Goal: Task Accomplishment & Management: Complete application form

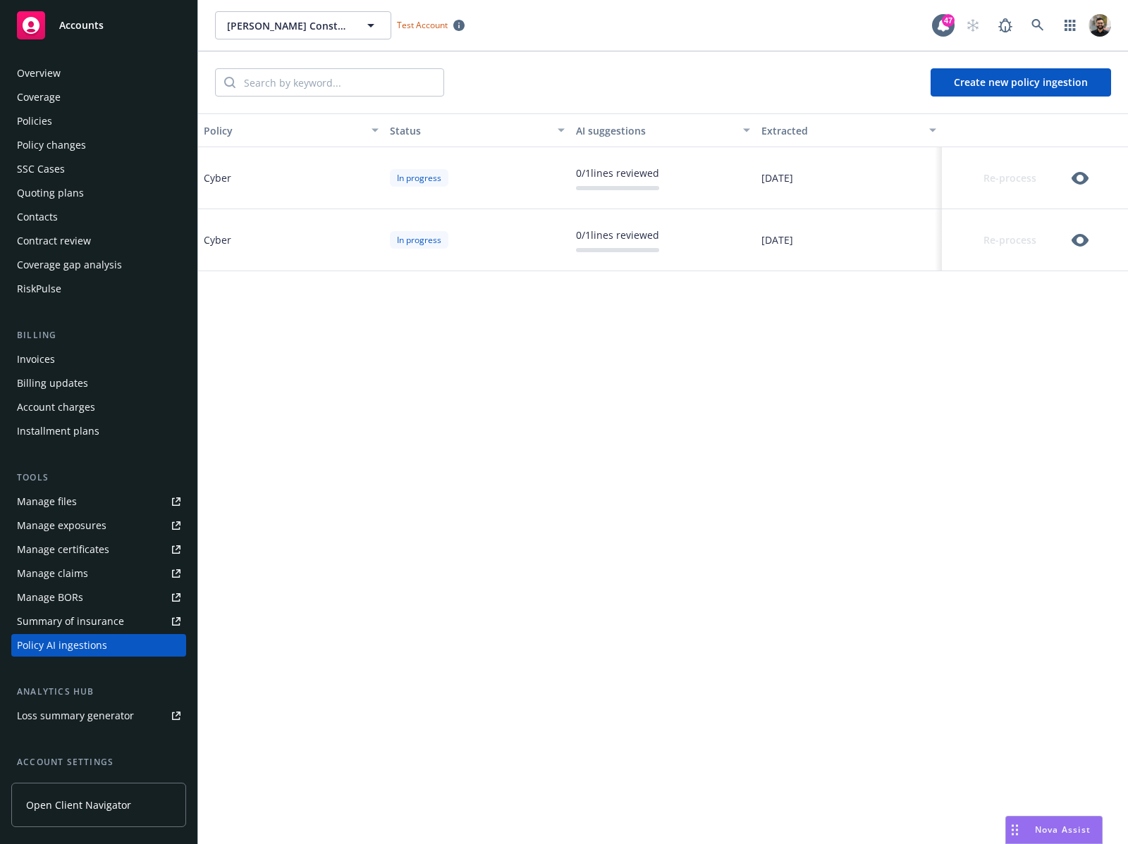
scroll to position [121, 0]
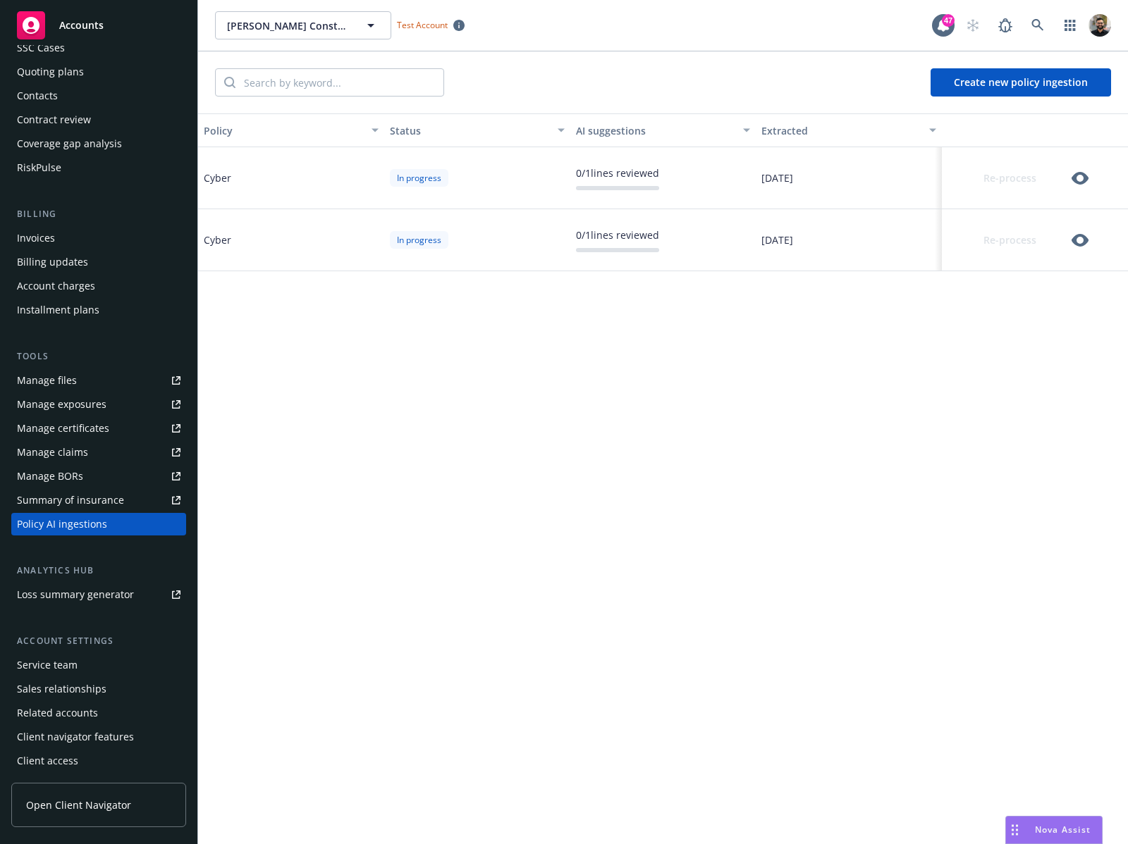
click at [123, 65] on div "Quoting plans" at bounding box center [99, 72] width 164 height 23
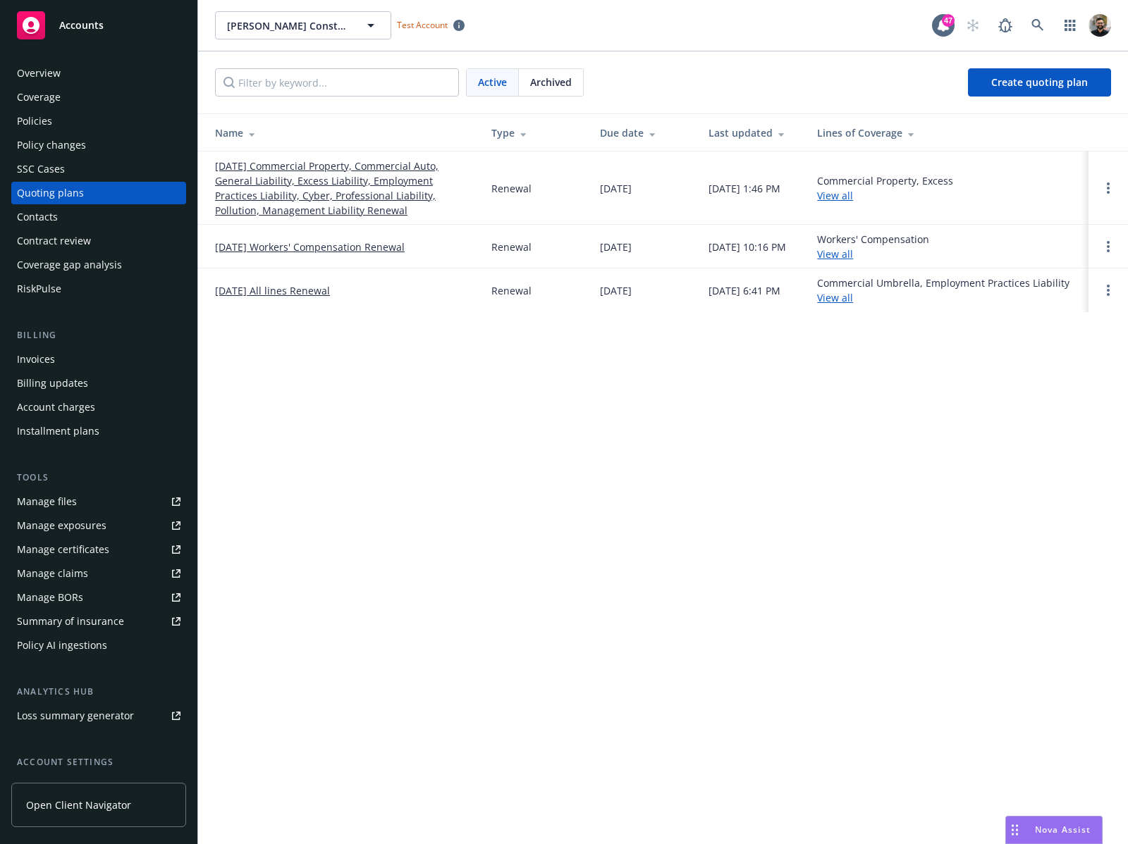
click at [285, 178] on link "[DATE] Commercial Property, Commercial Auto, General Liability, Excess Liabilit…" at bounding box center [342, 188] width 254 height 59
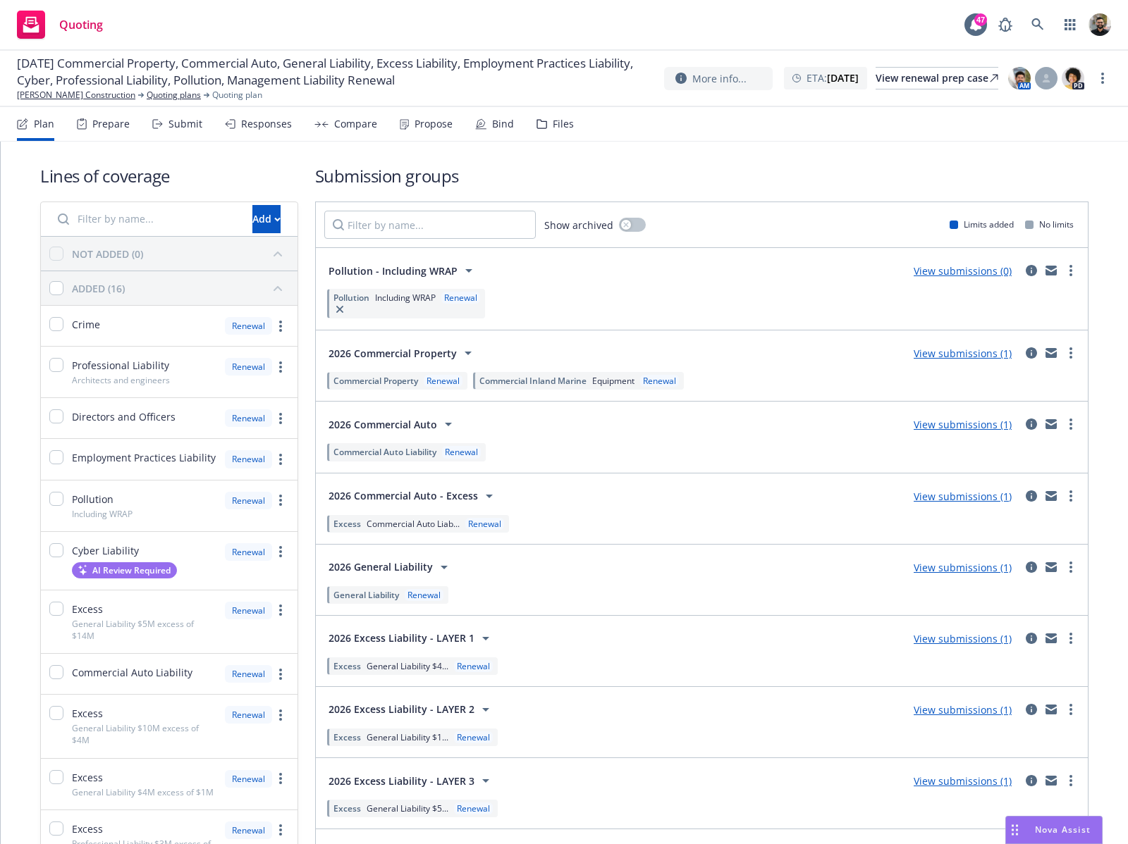
click at [99, 122] on div "Prepare" at bounding box center [110, 123] width 37 height 11
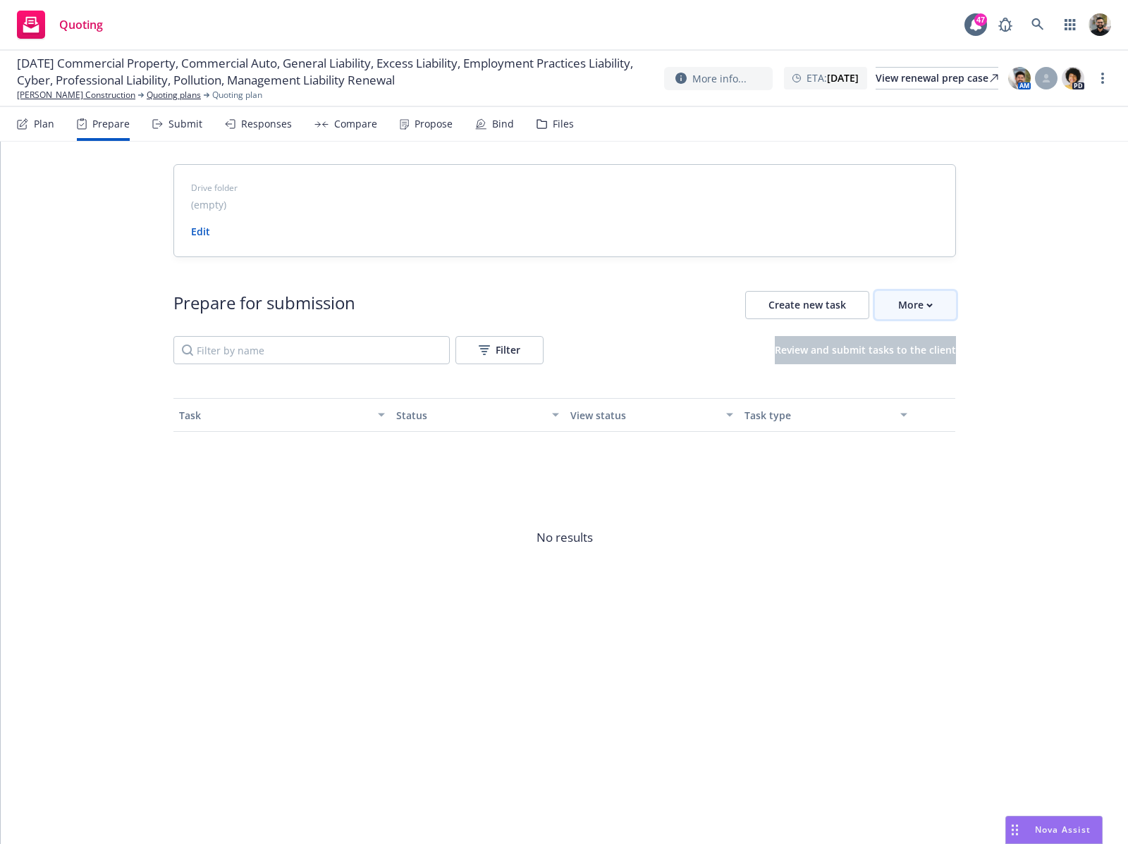
click at [909, 300] on div "More" at bounding box center [915, 305] width 35 height 27
click at [836, 305] on span "Create new task" at bounding box center [807, 304] width 78 height 13
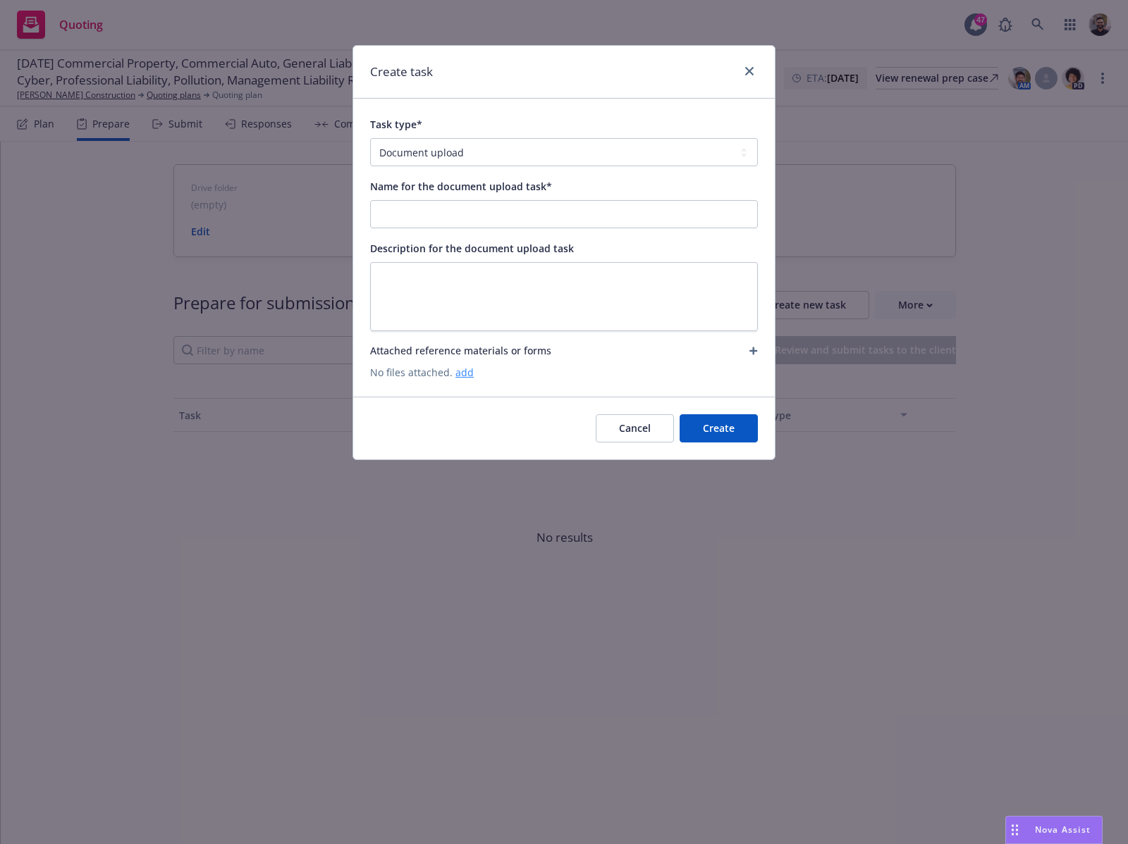
click at [467, 374] on link "add" at bounding box center [464, 372] width 18 height 13
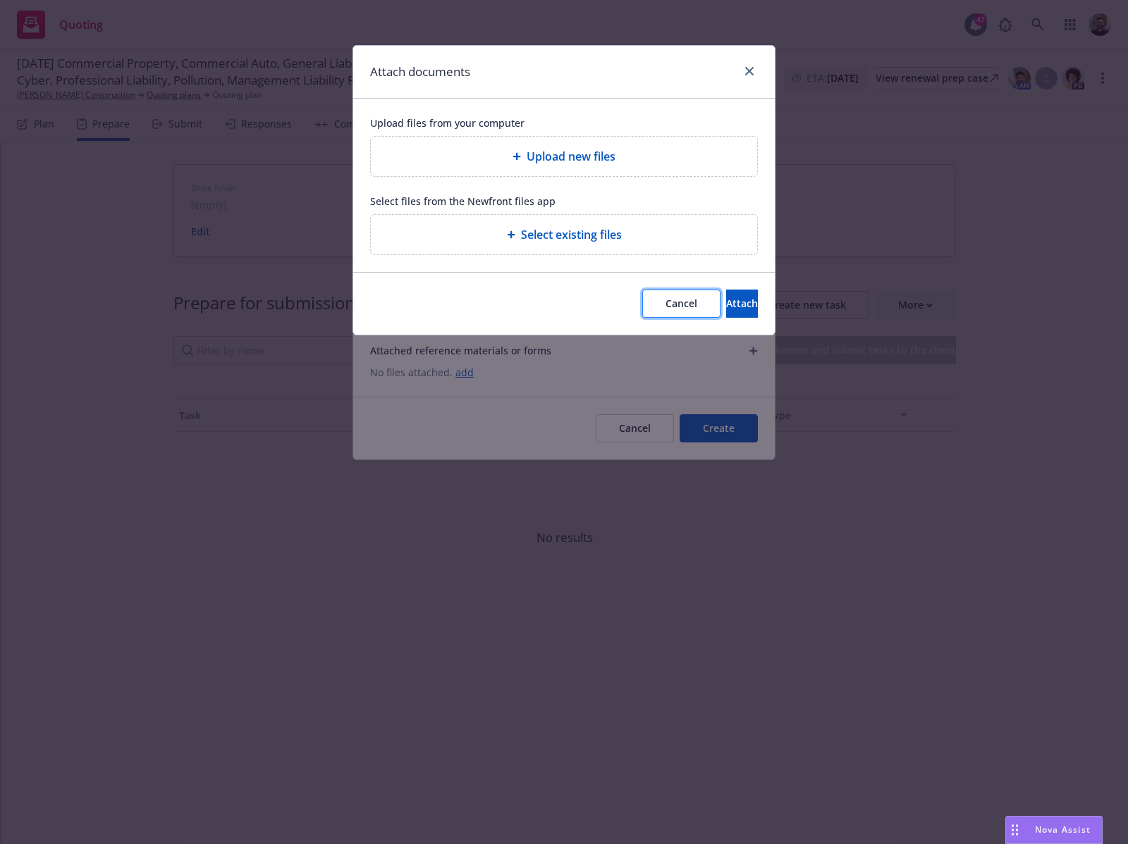
click at [642, 305] on button "Cancel" at bounding box center [681, 304] width 78 height 28
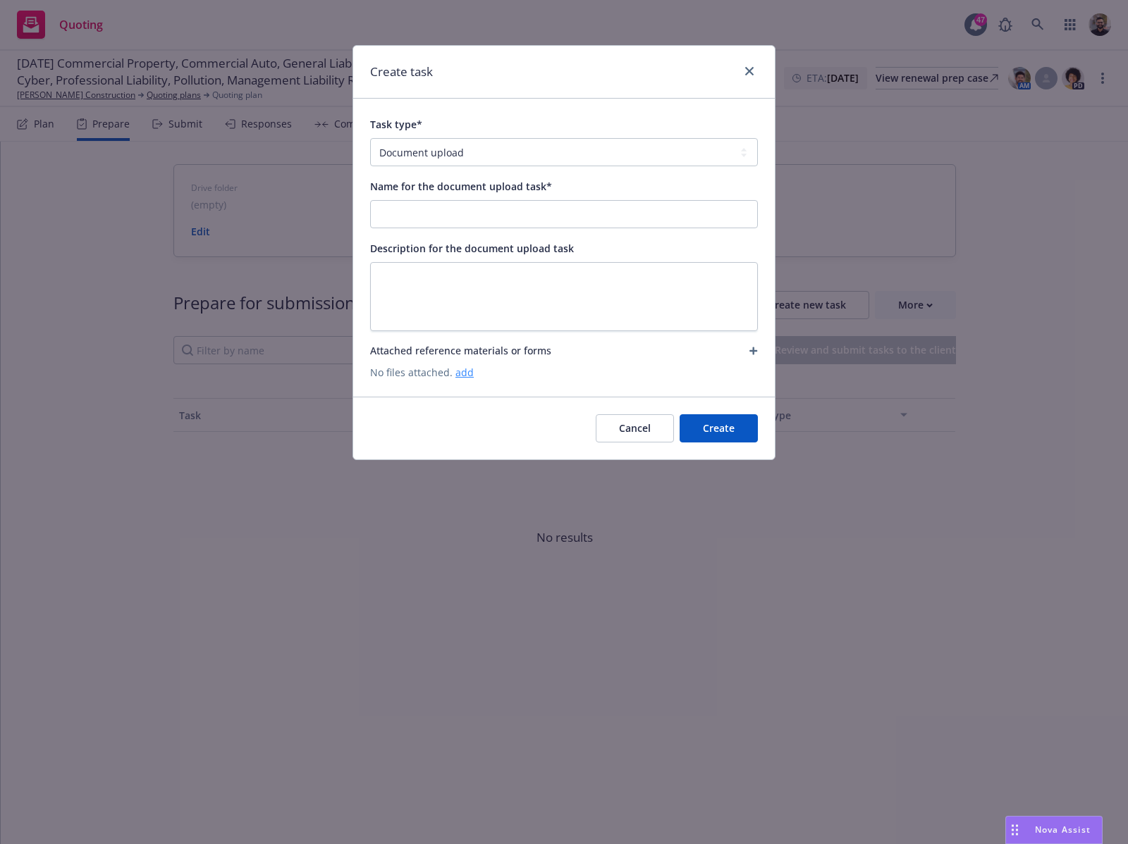
click at [467, 376] on link "add" at bounding box center [464, 372] width 18 height 13
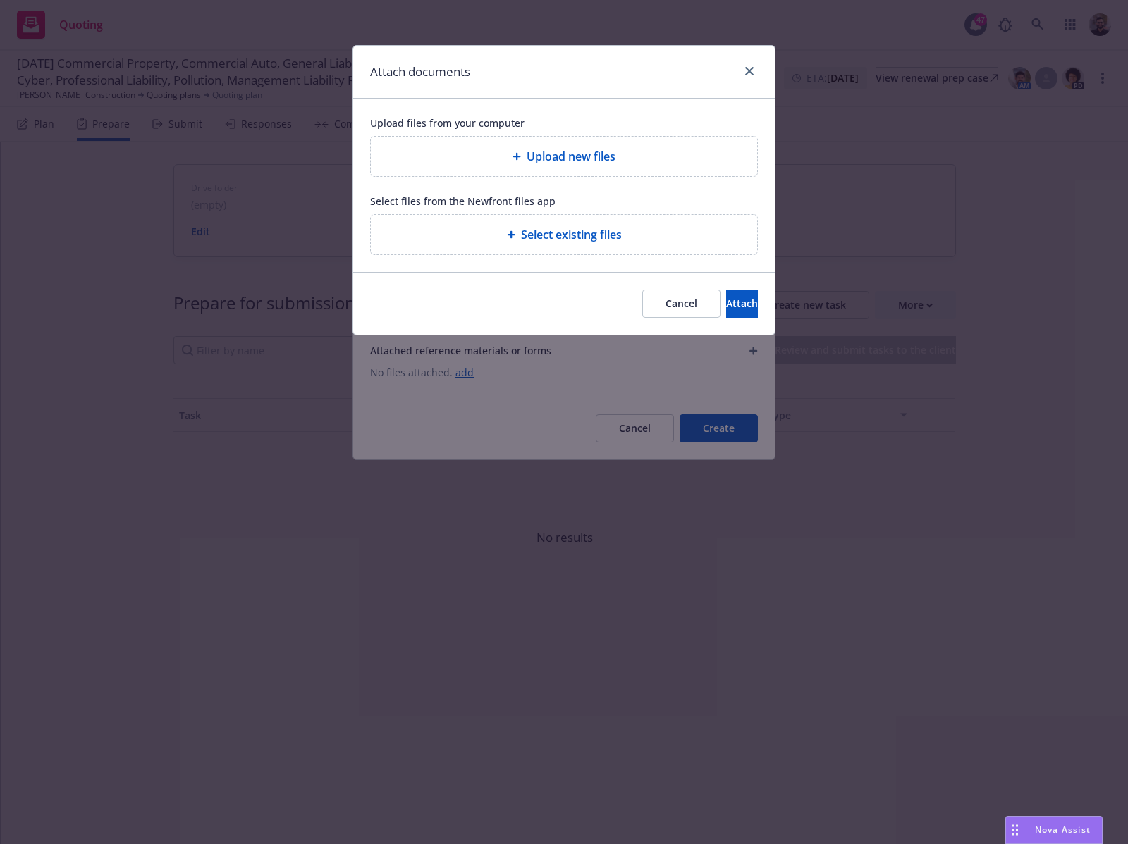
click at [569, 242] on span "Select existing files" at bounding box center [571, 234] width 101 height 17
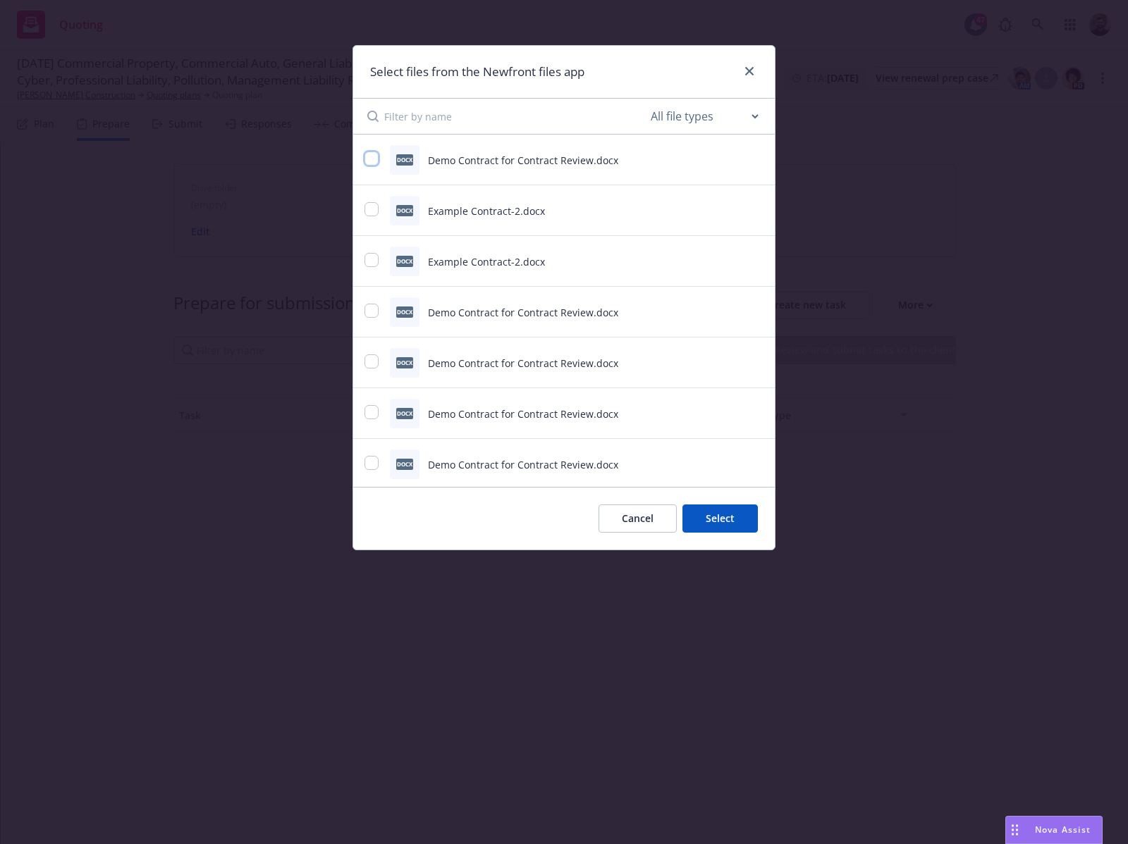
click at [376, 155] on input "checkbox" at bounding box center [371, 159] width 14 height 14
checkbox input "true"
click at [682, 507] on button "Select 1 file" at bounding box center [707, 519] width 102 height 28
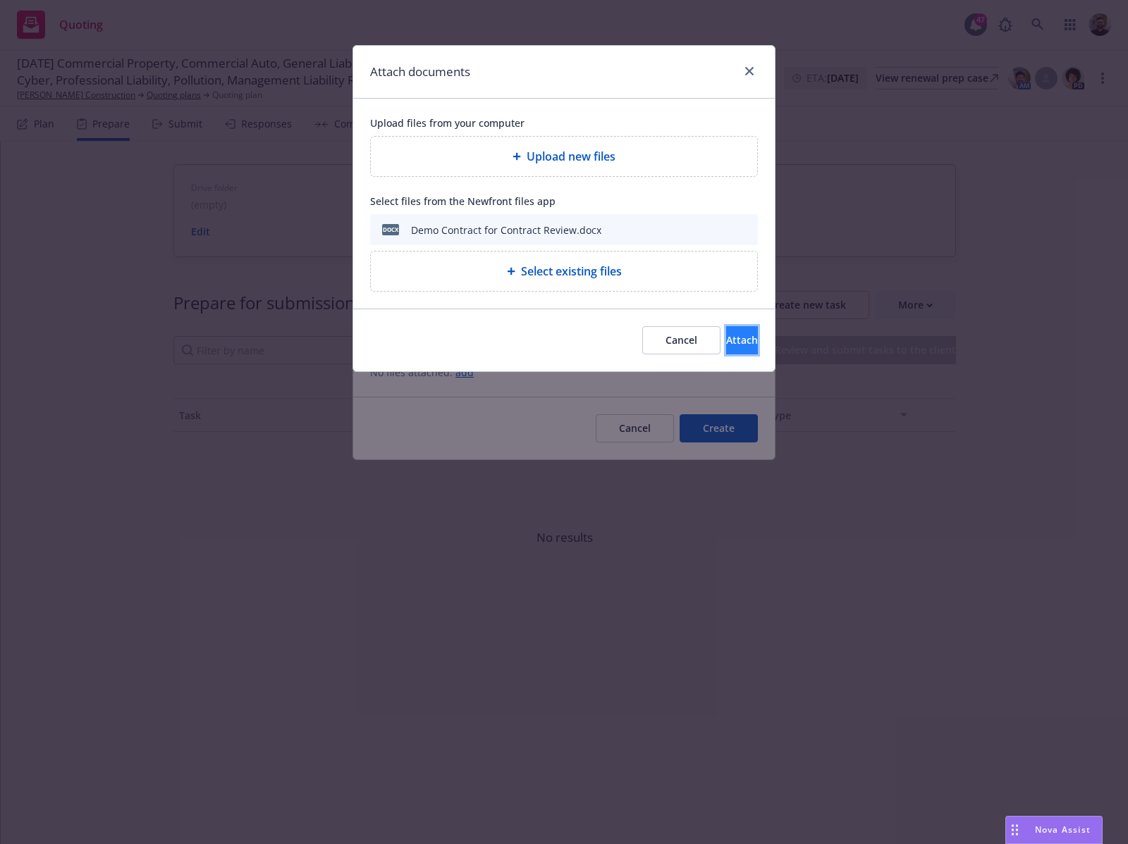
click at [726, 340] on span "Attach" at bounding box center [742, 339] width 32 height 13
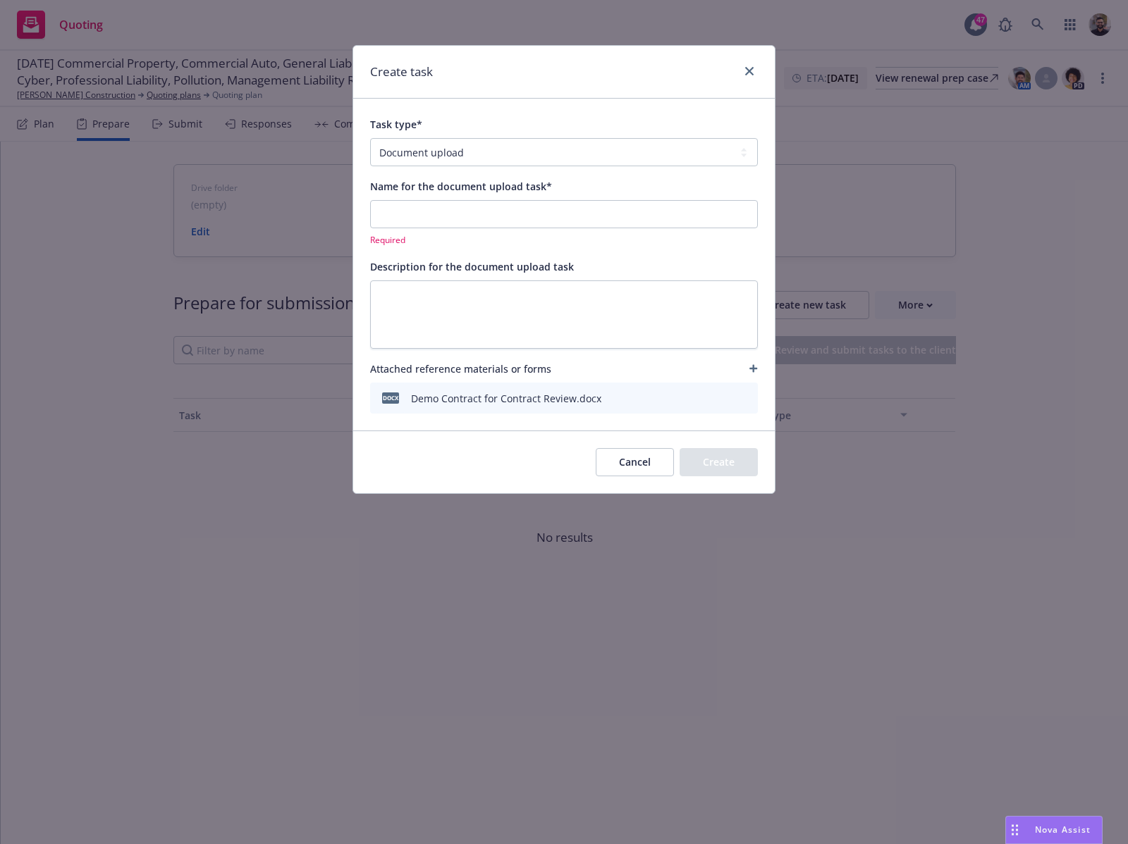
click at [509, 367] on span "Attached reference materials or forms" at bounding box center [460, 369] width 181 height 15
copy div "Attached reference materials or forms"
